Goal: Information Seeking & Learning: Understand process/instructions

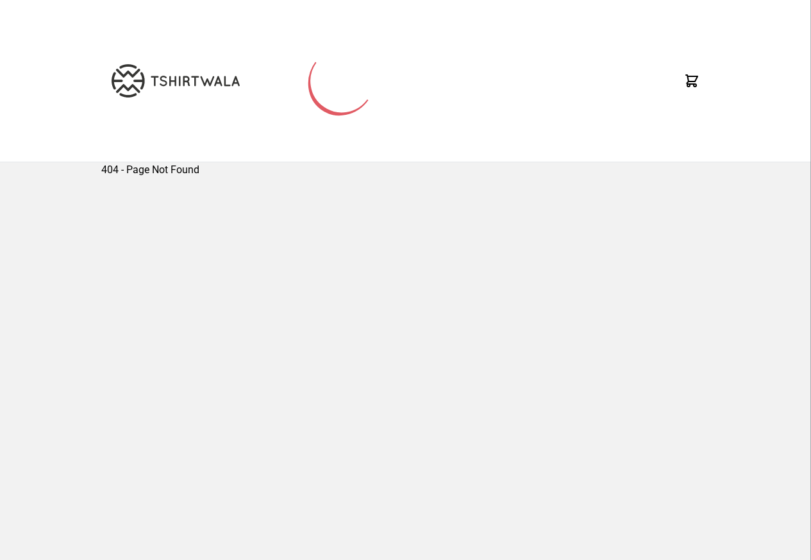
click at [221, 9] on div at bounding box center [405, 81] width 608 height 162
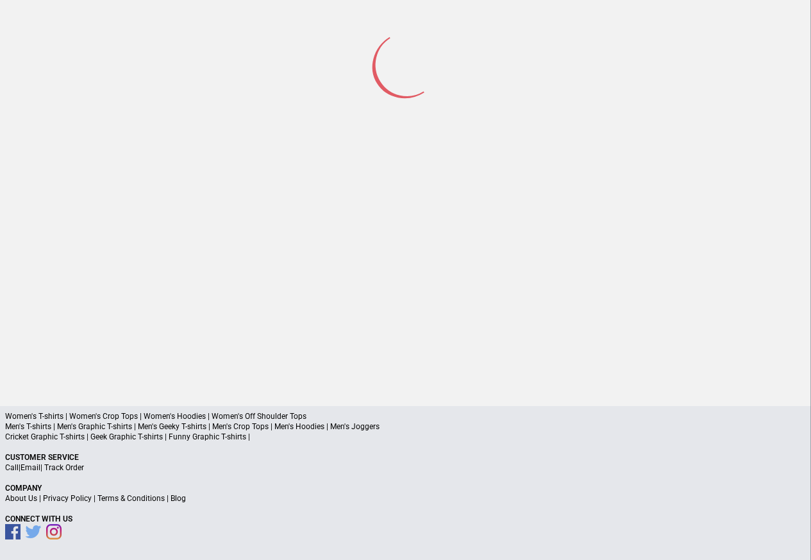
scroll to position [60, 0]
